Goal: Transaction & Acquisition: Purchase product/service

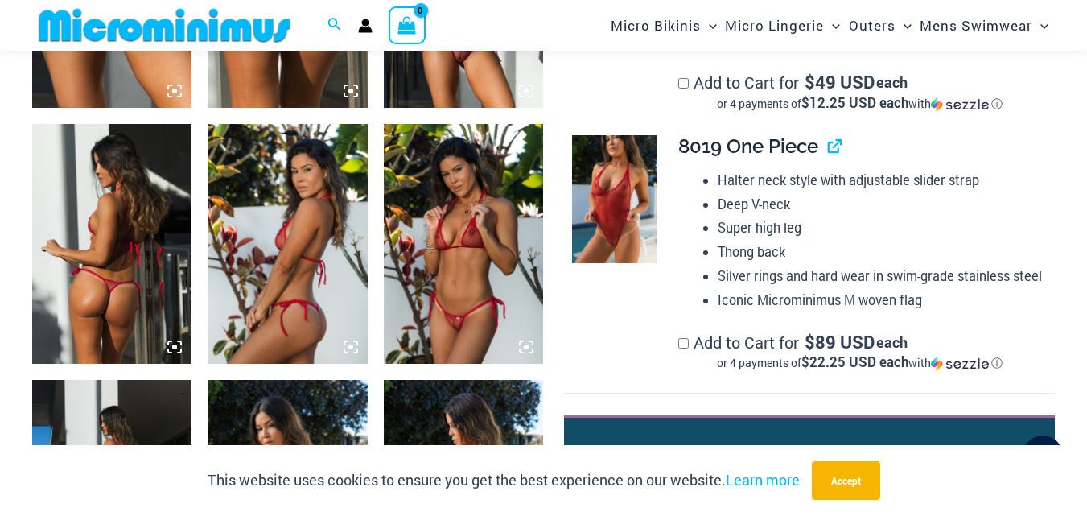
scroll to position [1327, 0]
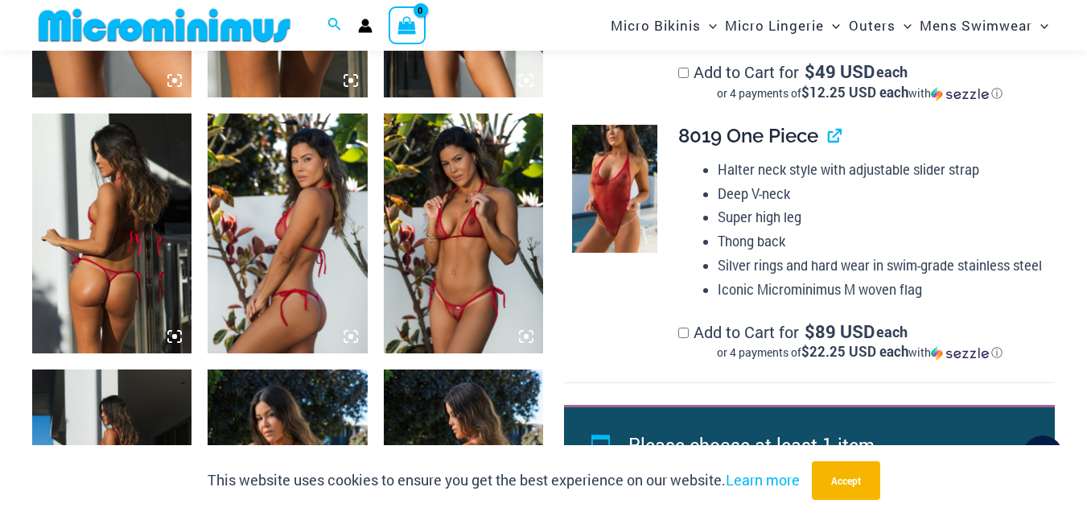
click at [606, 253] on img at bounding box center [614, 189] width 85 height 128
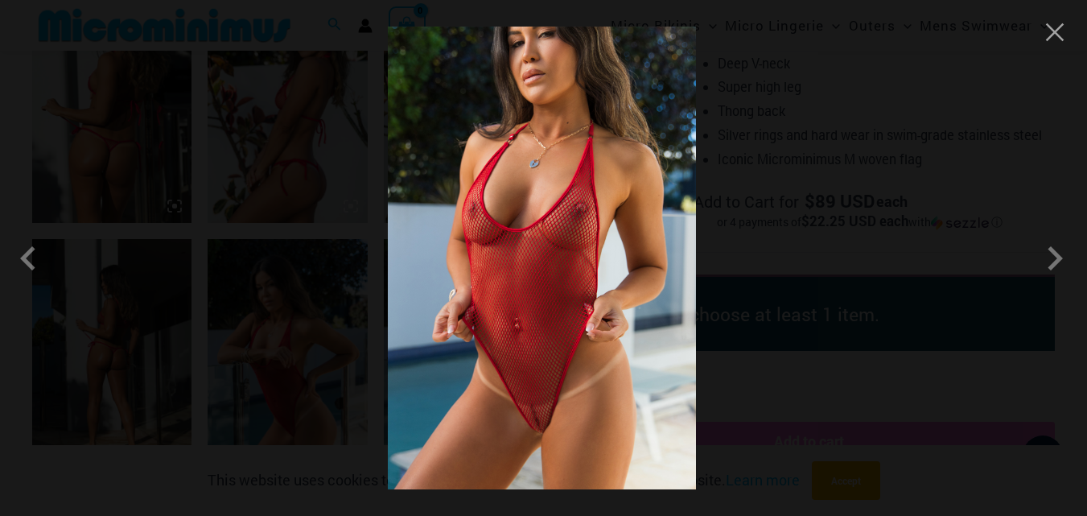
scroll to position [1675, 0]
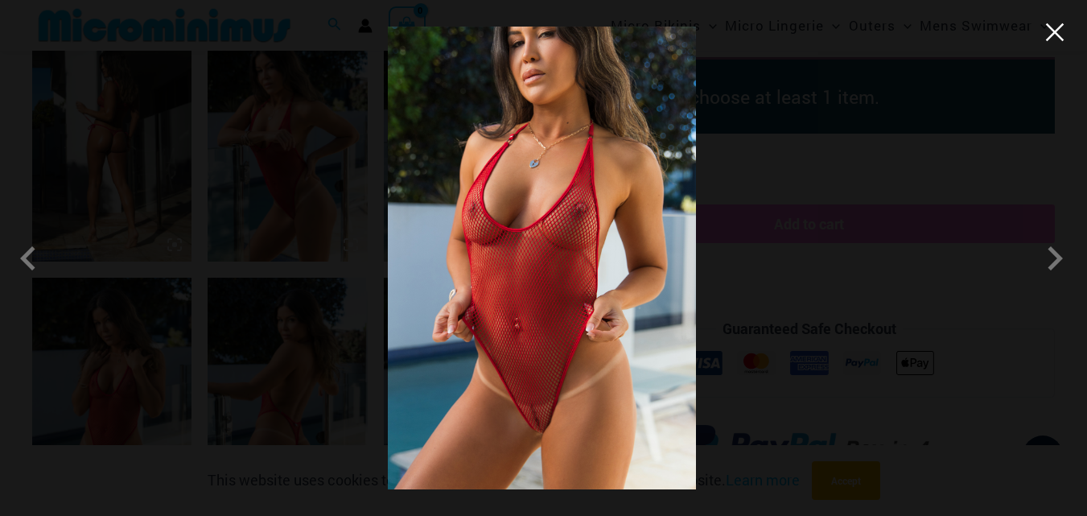
click at [1049, 33] on button "Close" at bounding box center [1054, 32] width 24 height 24
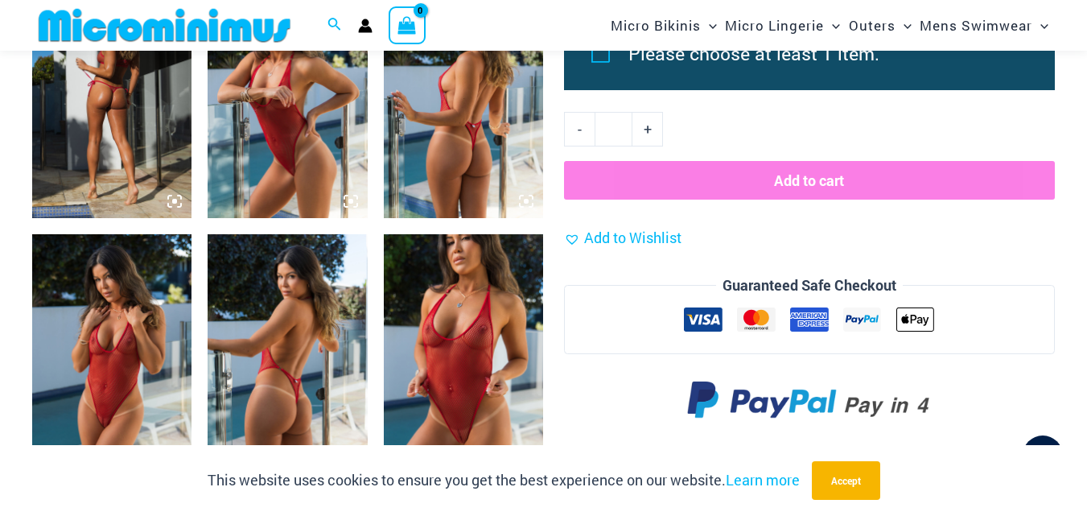
scroll to position [1794, 0]
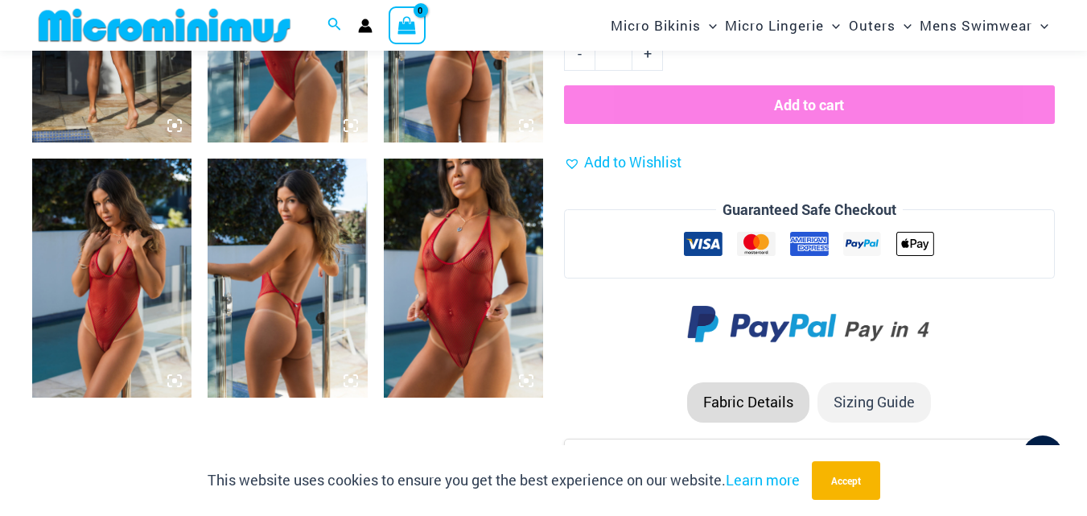
click at [294, 302] on img at bounding box center [287, 278] width 159 height 240
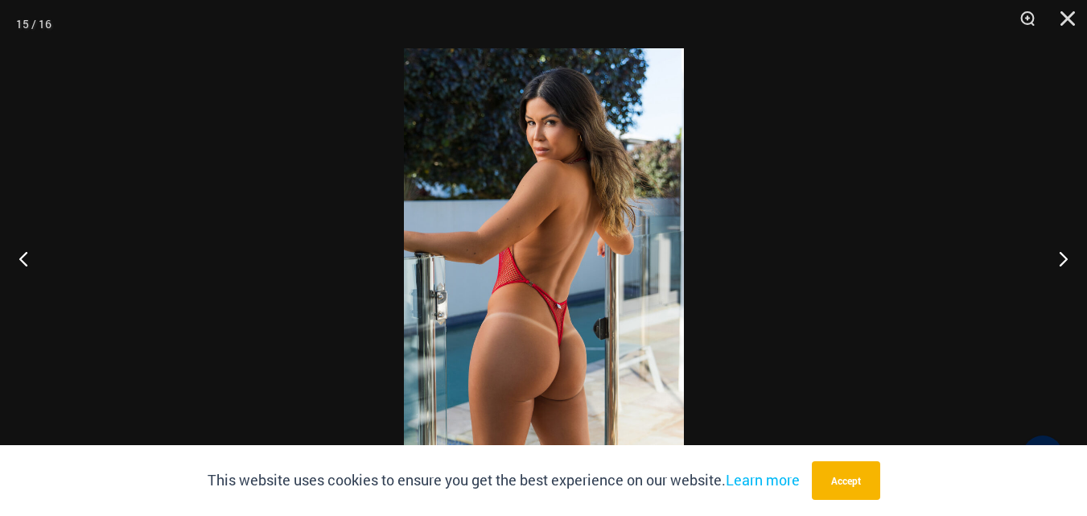
click at [571, 249] on img at bounding box center [544, 257] width 280 height 419
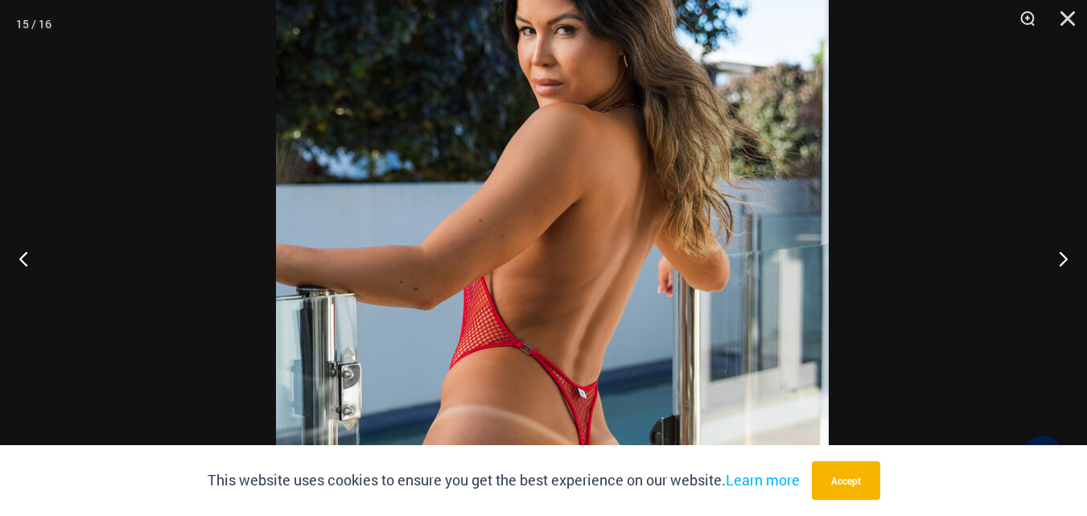
click at [721, 392] on img at bounding box center [552, 297] width 553 height 828
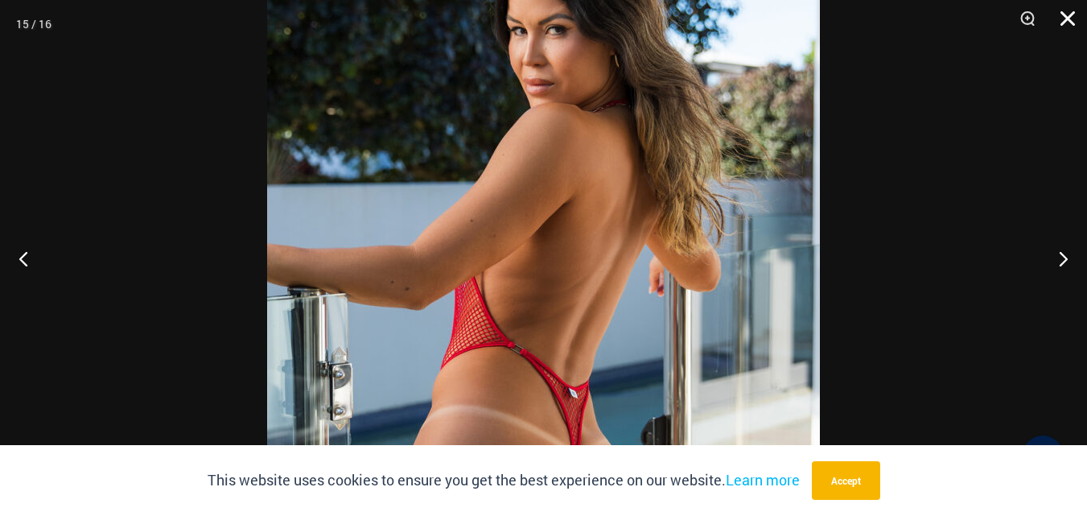
click at [1071, 16] on button "Close" at bounding box center [1062, 24] width 40 height 48
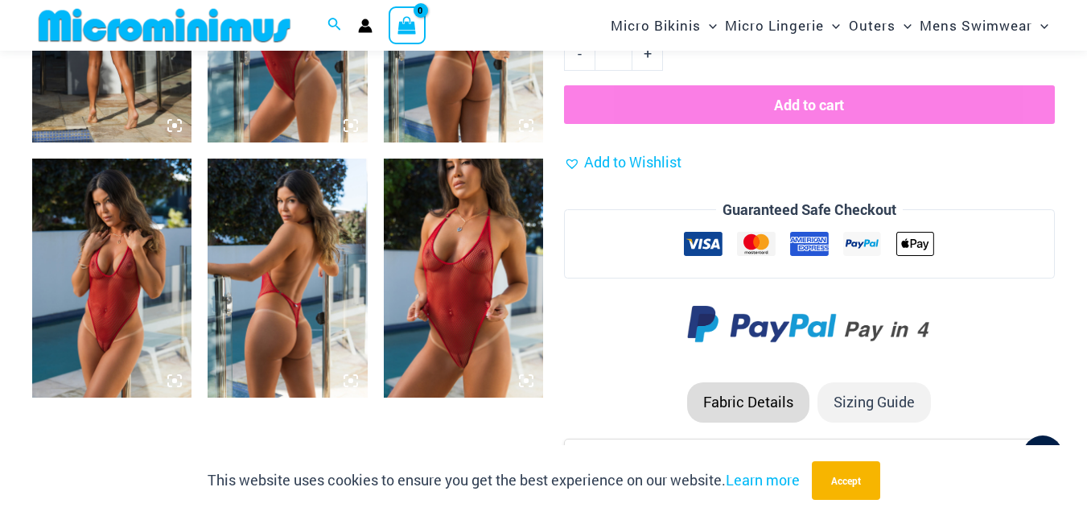
click at [122, 308] on img at bounding box center [111, 278] width 159 height 240
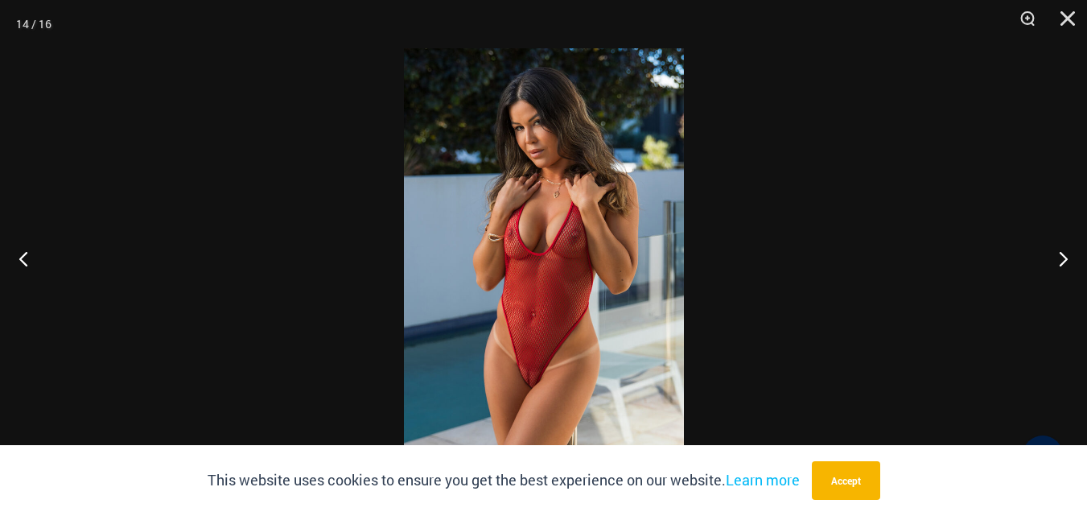
click at [562, 261] on img at bounding box center [544, 257] width 280 height 419
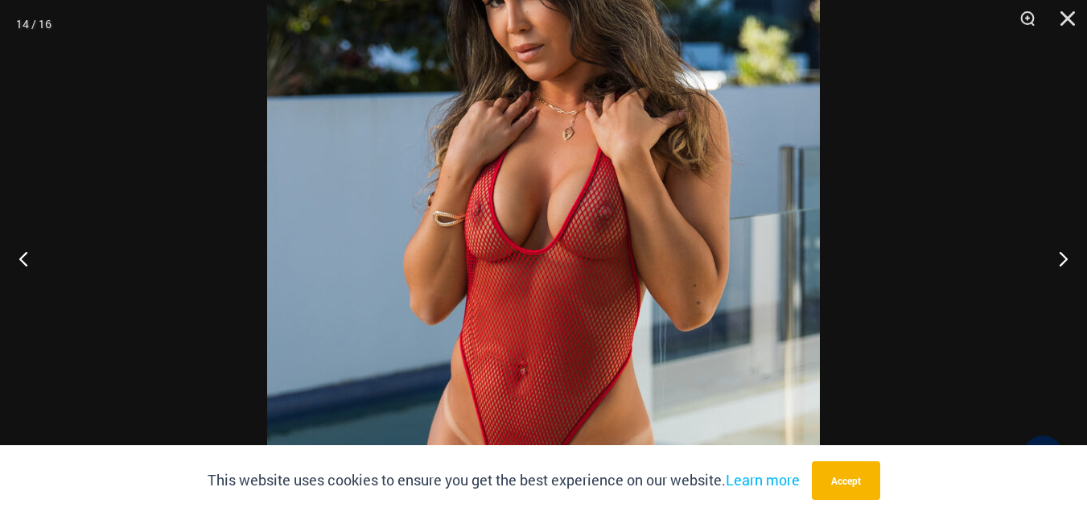
click at [673, 313] on img at bounding box center [543, 259] width 553 height 828
click at [1066, 19] on button "Close" at bounding box center [1062, 24] width 40 height 48
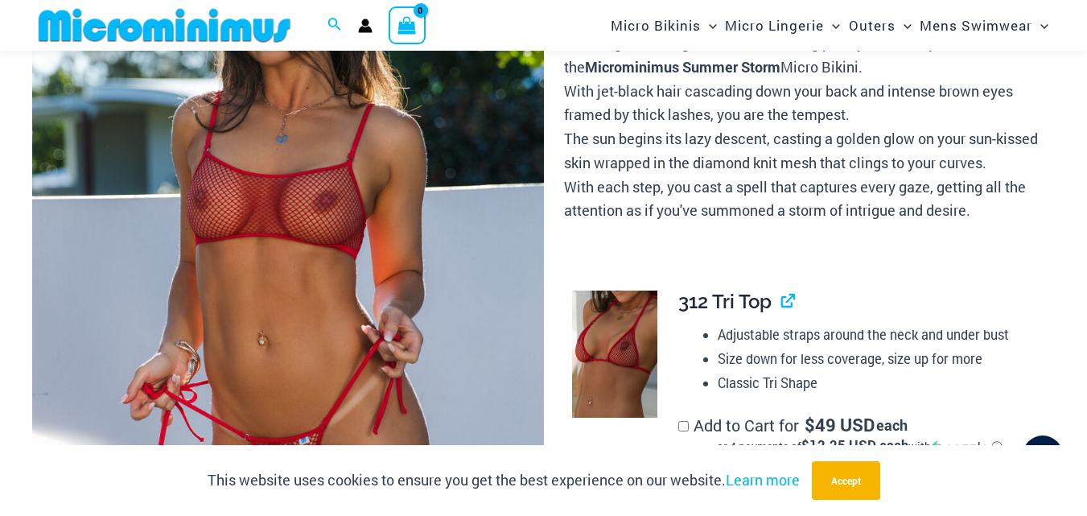
scroll to position [0, 0]
